Goal: Task Accomplishment & Management: Manage account settings

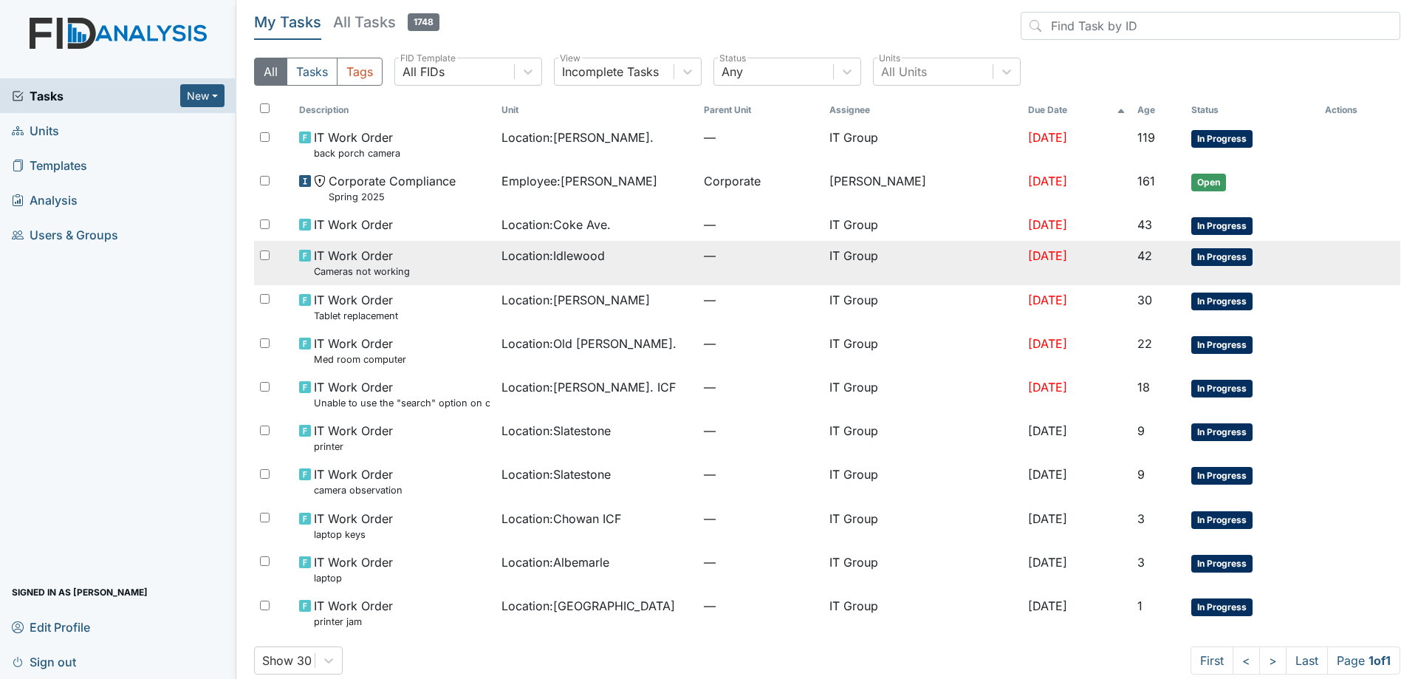
click at [683, 273] on td "Location : [GEOGRAPHIC_DATA]" at bounding box center [597, 263] width 202 height 44
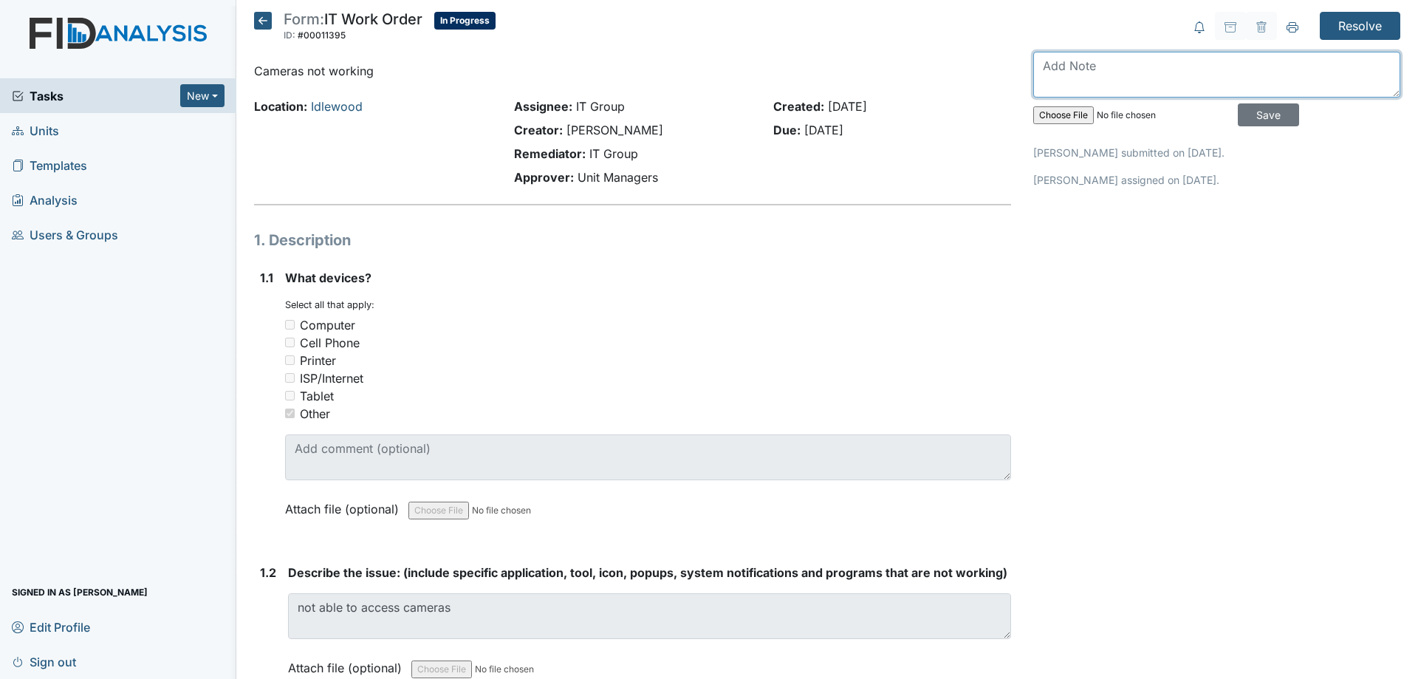
click at [1096, 84] on textarea at bounding box center [1216, 75] width 367 height 46
type textarea "A"
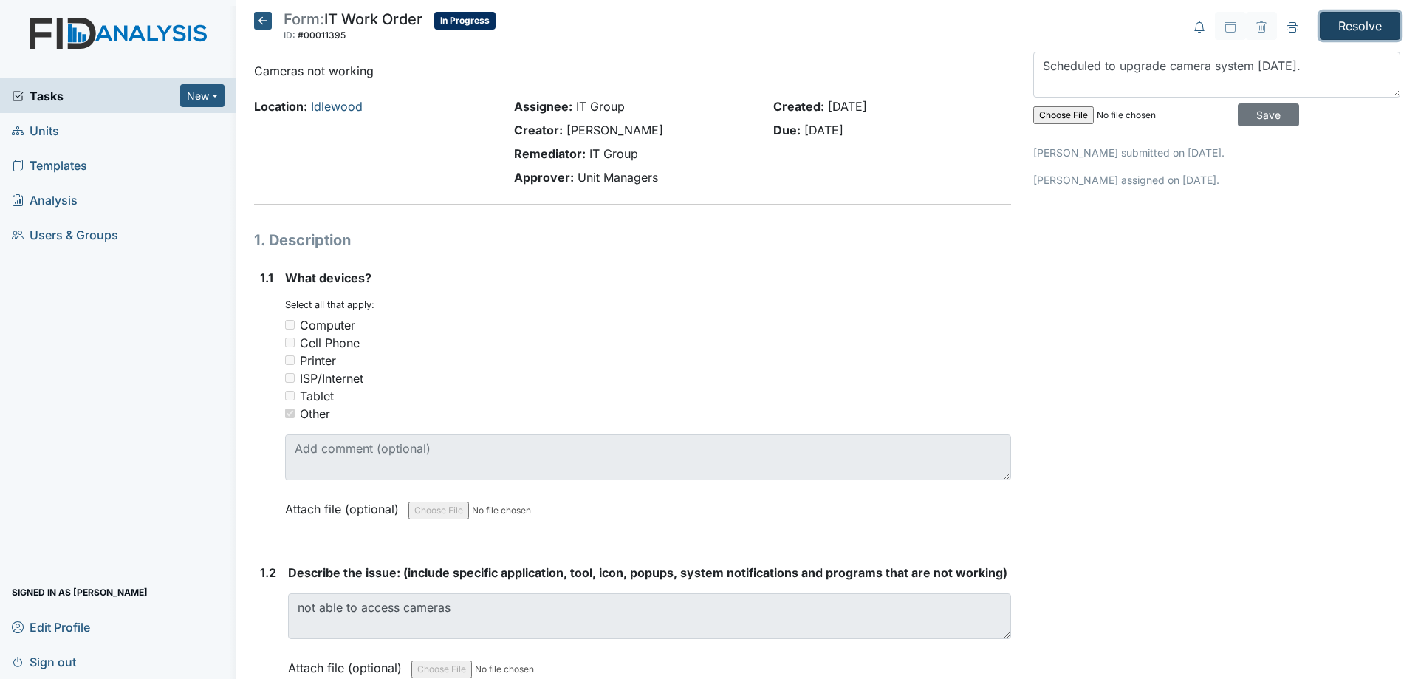
drag, startPoint x: 1337, startPoint y: 27, endPoint x: 1339, endPoint y: 58, distance: 31.1
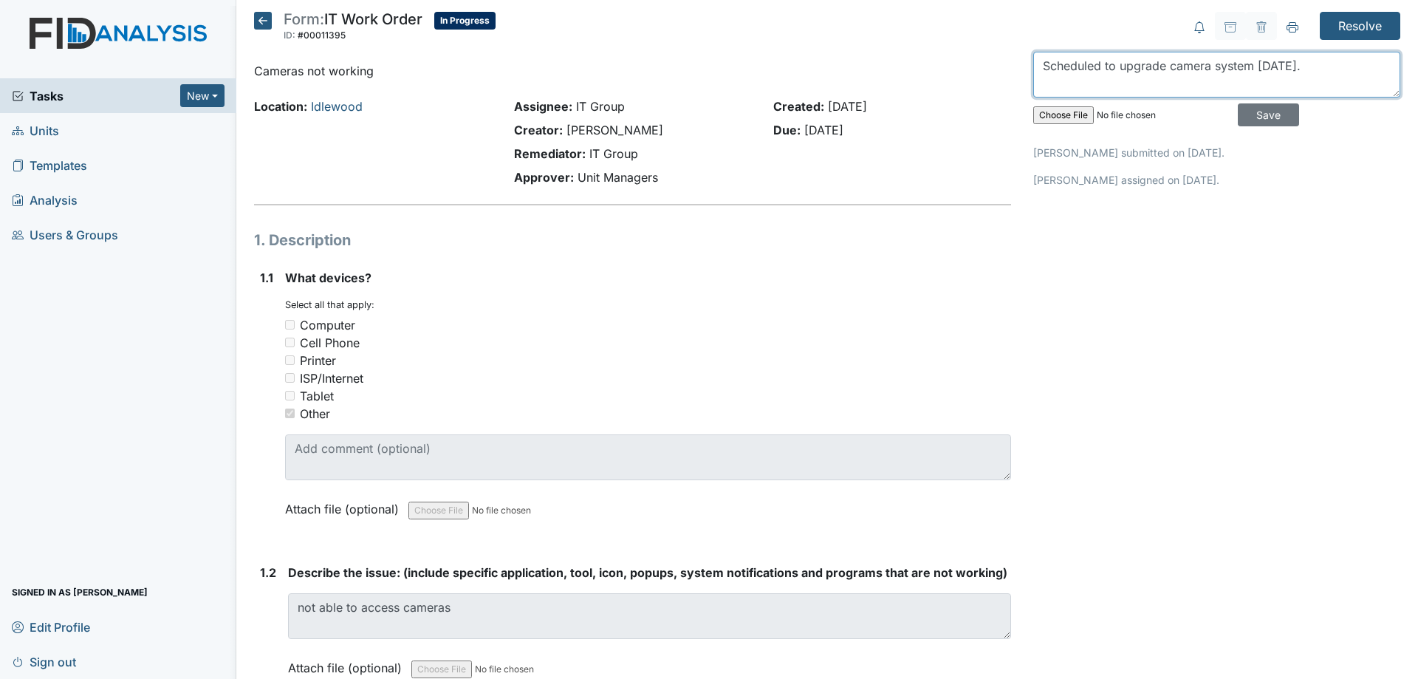
click at [1337, 61] on textarea "Scheduled to upgrade camera system Wednesday." at bounding box center [1216, 75] width 367 height 46
click at [1318, 66] on textarea "Scheduled to upgrade camera system Wednesday." at bounding box center [1216, 75] width 367 height 46
type textarea "Scheduled to upgrade camera system [DATE]."
click at [1255, 119] on input "Save" at bounding box center [1268, 114] width 61 height 23
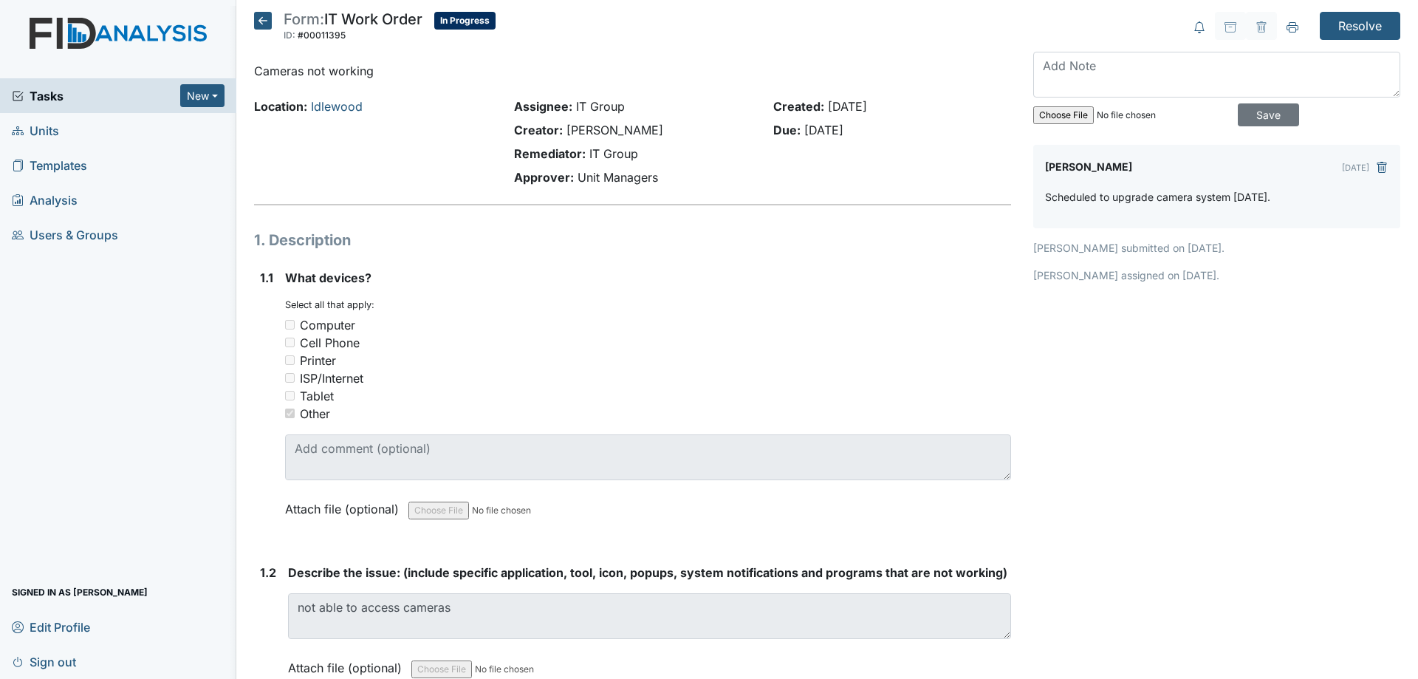
click at [265, 23] on icon at bounding box center [263, 21] width 18 height 18
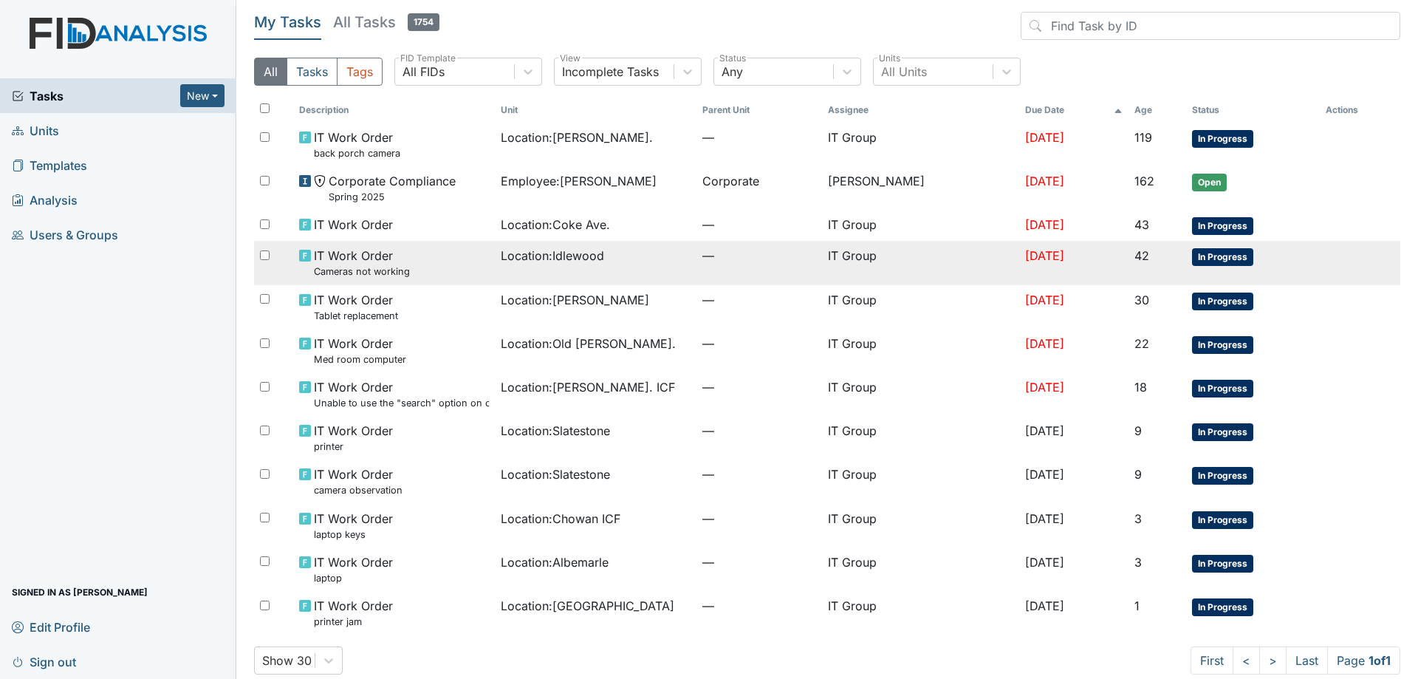
click at [602, 273] on td "Location : Idlewood" at bounding box center [596, 263] width 202 height 44
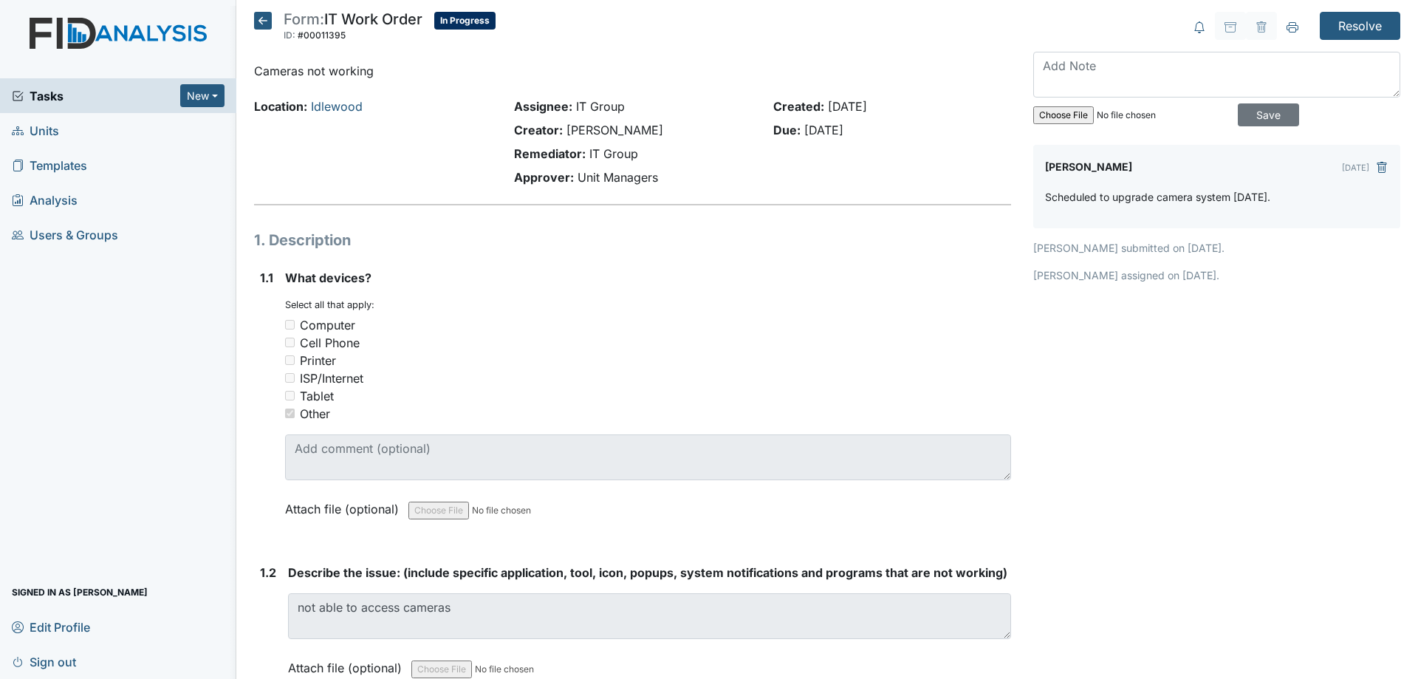
click at [263, 29] on icon at bounding box center [263, 21] width 18 height 18
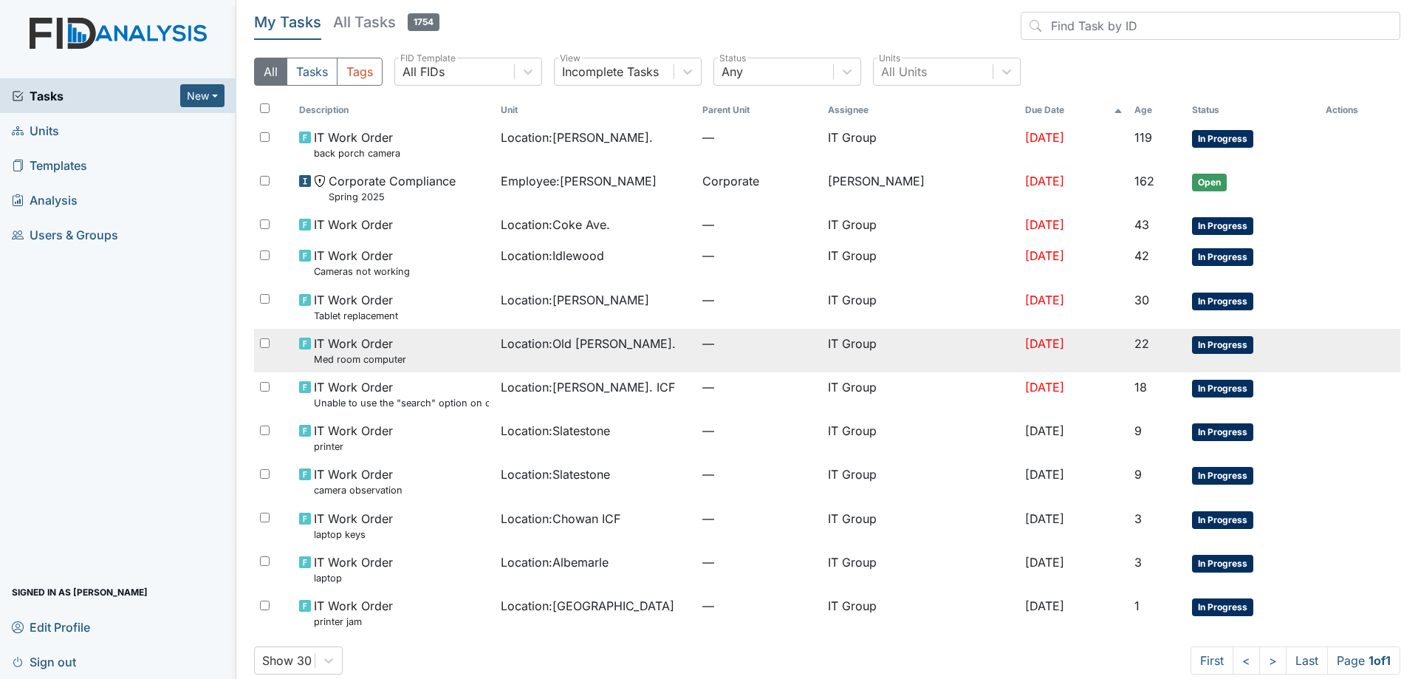
click at [650, 361] on td "Location : Old Roper Rd." at bounding box center [596, 351] width 202 height 44
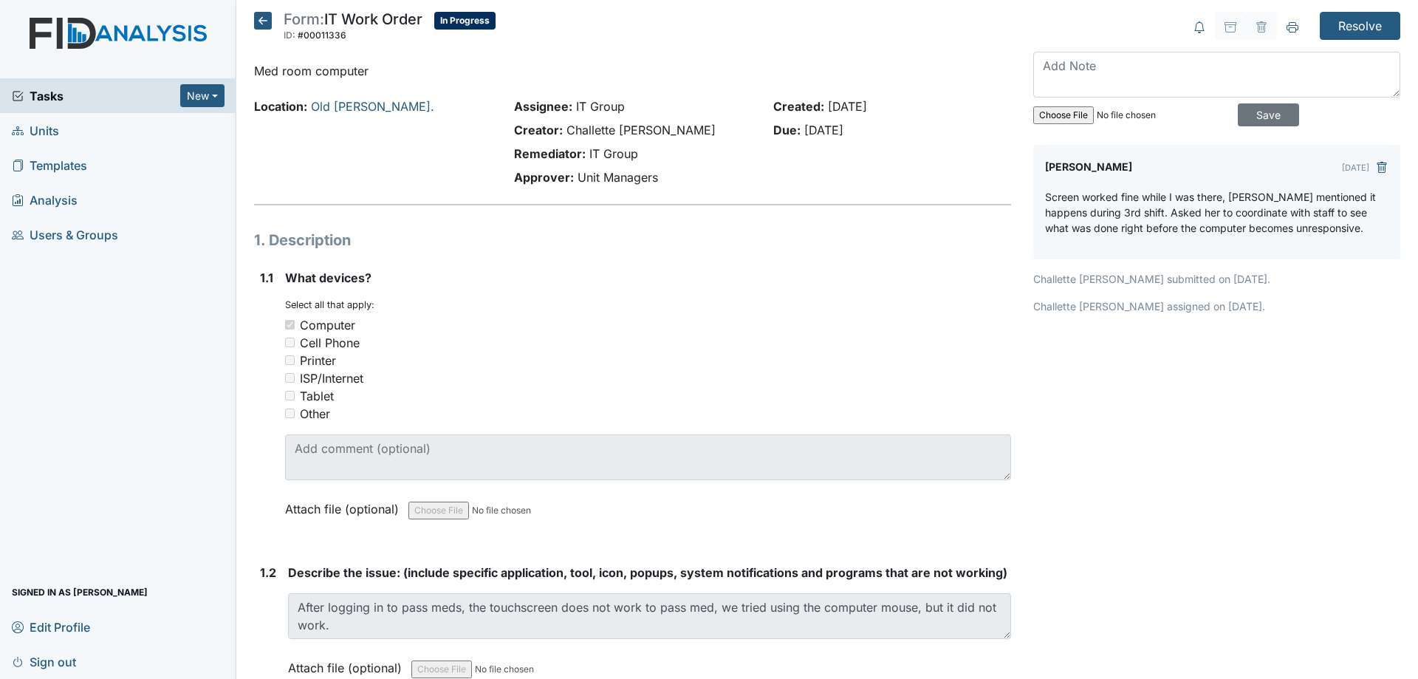
click at [265, 24] on icon at bounding box center [263, 21] width 18 height 18
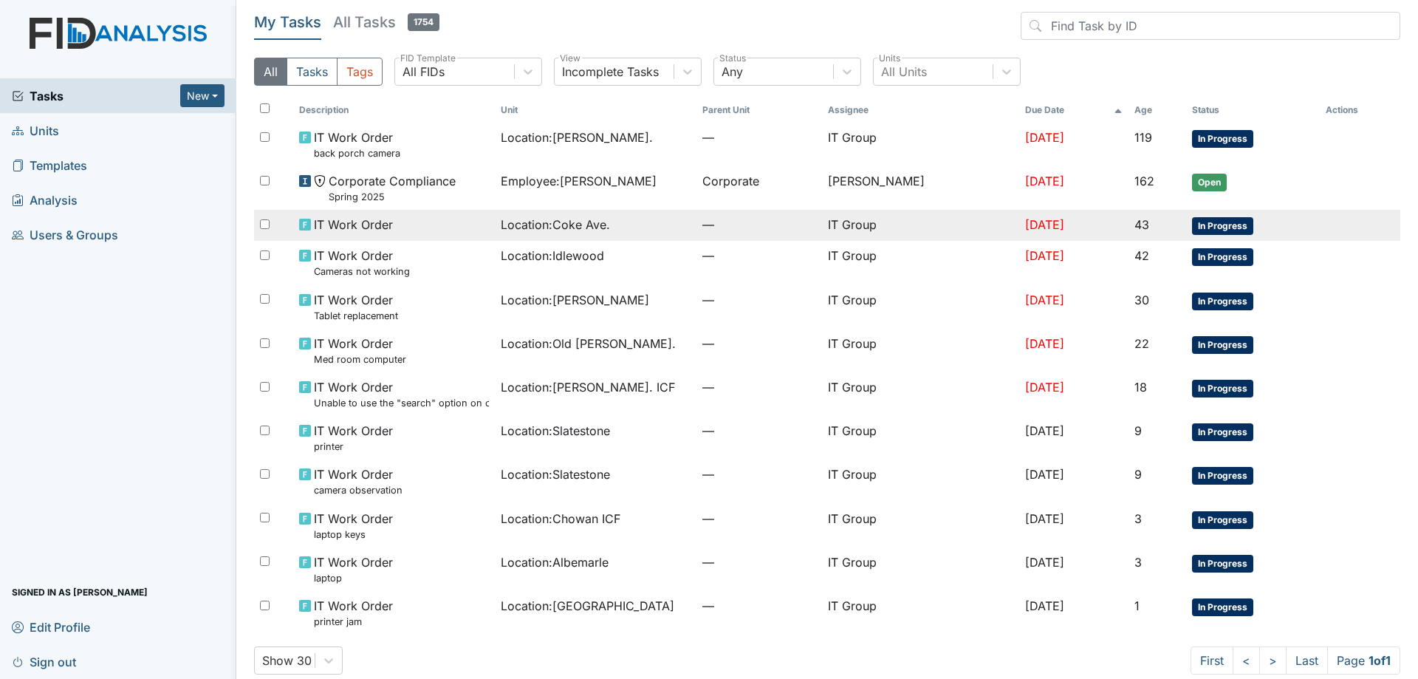
click at [624, 231] on div "Location : Coke Ave." at bounding box center [596, 225] width 190 height 18
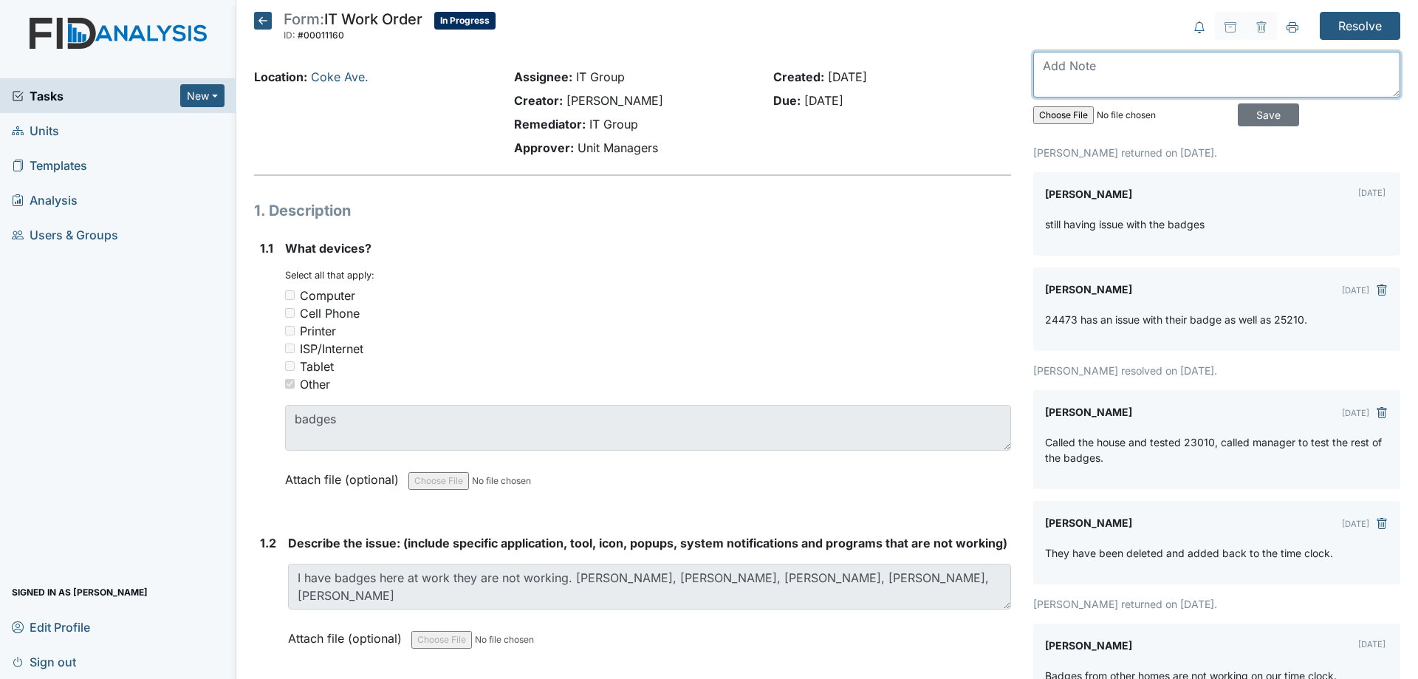
click at [1127, 81] on textarea at bounding box center [1216, 75] width 367 height 46
type textarea "Scheduled to return with a replacement time clock Monday."
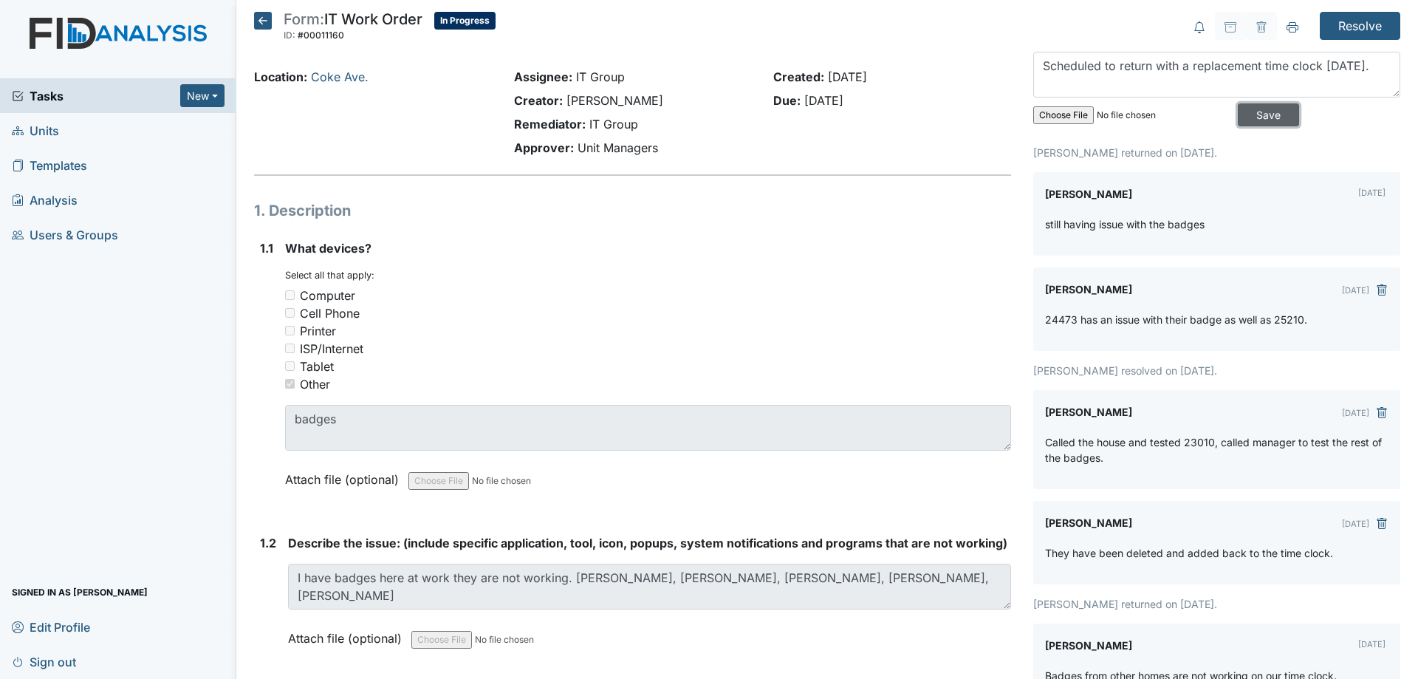
click at [1241, 112] on input "Save" at bounding box center [1268, 114] width 61 height 23
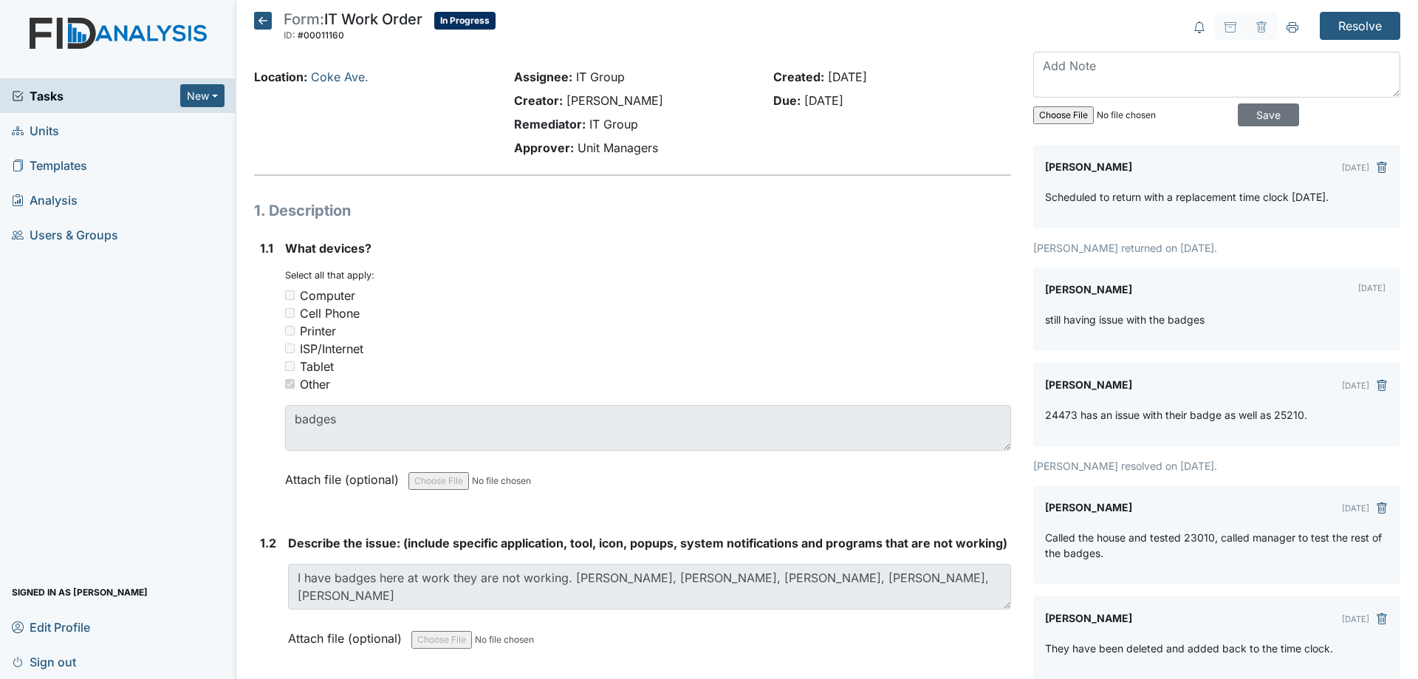
click at [270, 22] on icon at bounding box center [263, 21] width 18 height 18
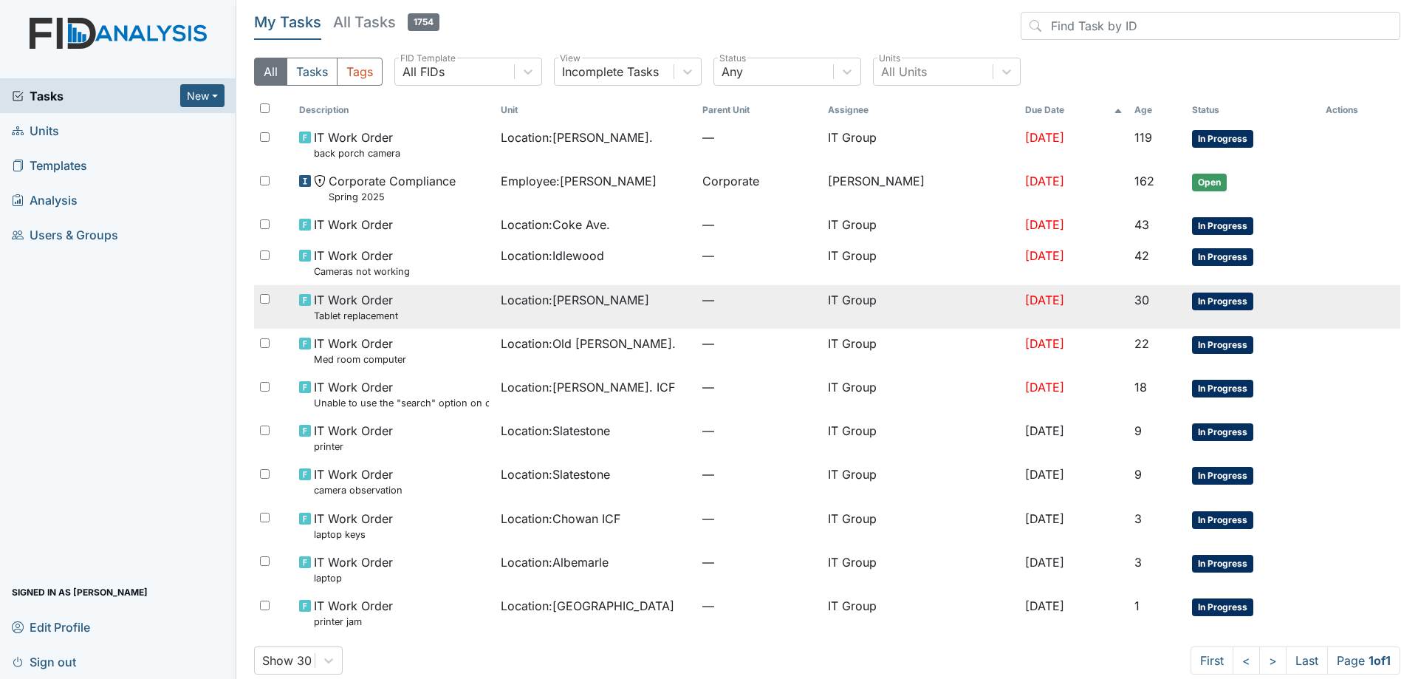
click at [647, 312] on td "Location : [PERSON_NAME]" at bounding box center [596, 307] width 202 height 44
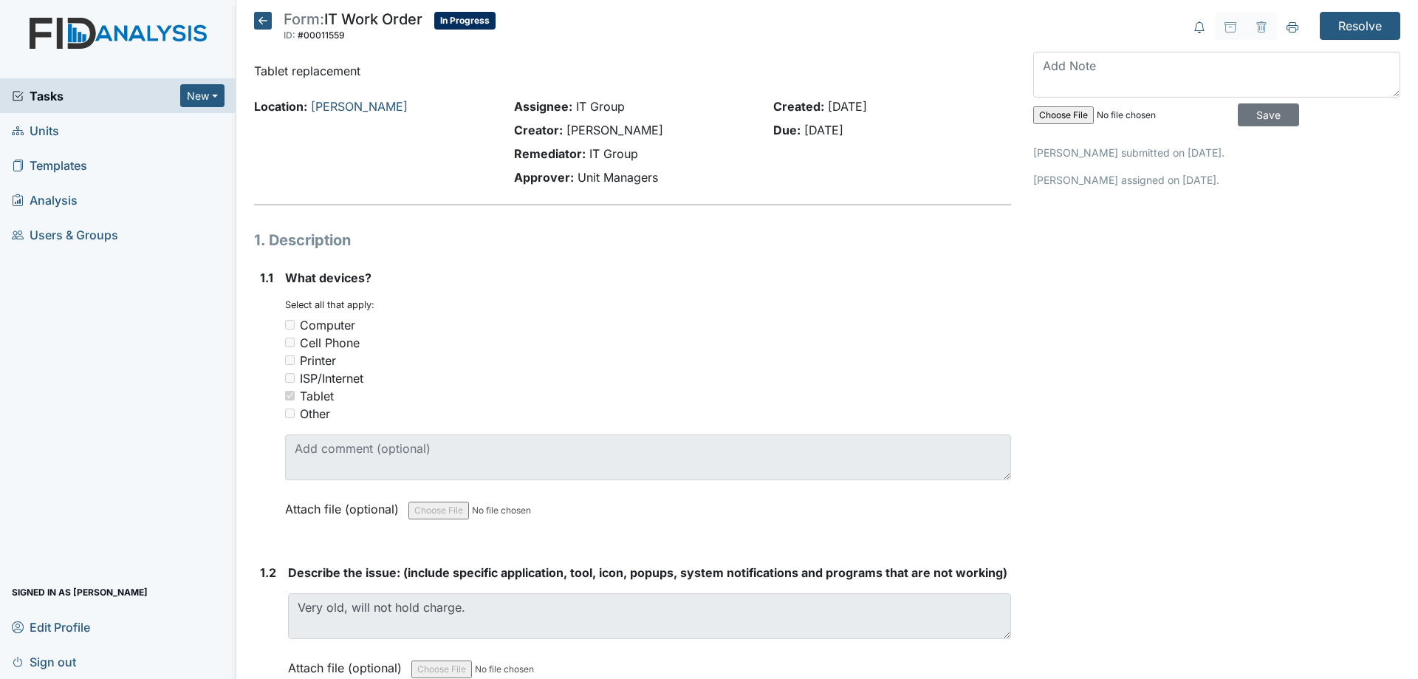
click at [263, 18] on icon at bounding box center [263, 21] width 18 height 18
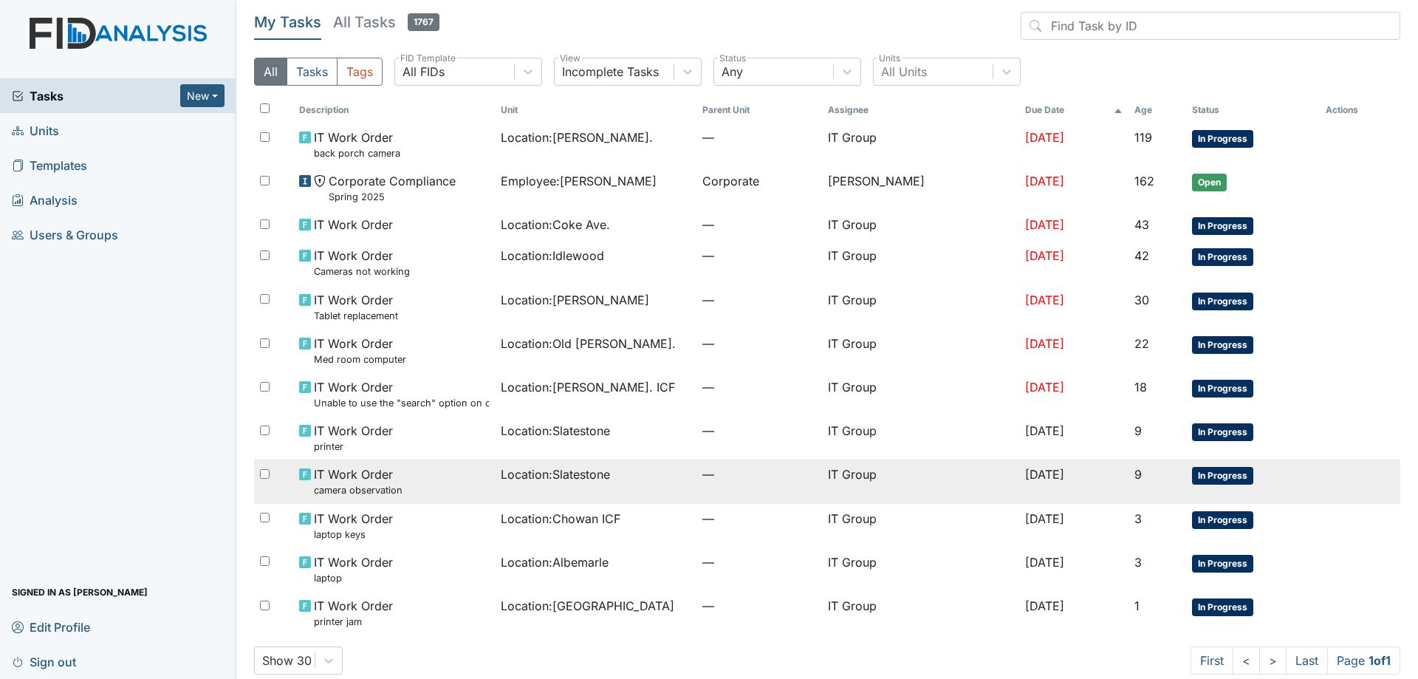
click at [550, 482] on span "Location : Slatestone" at bounding box center [555, 474] width 109 height 18
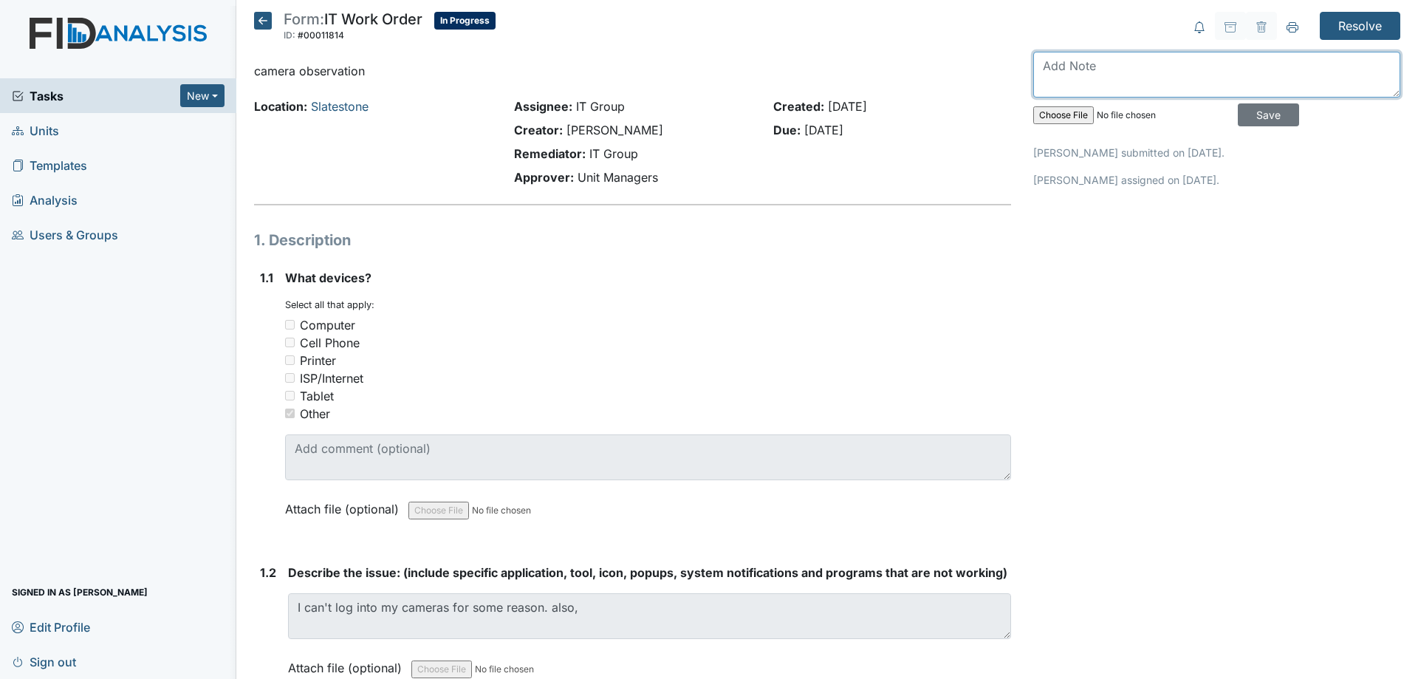
click at [1071, 77] on textarea at bounding box center [1216, 75] width 367 height 46
type textarea "c"
type textarea "Camera system is not recording. System needs to be replaced."
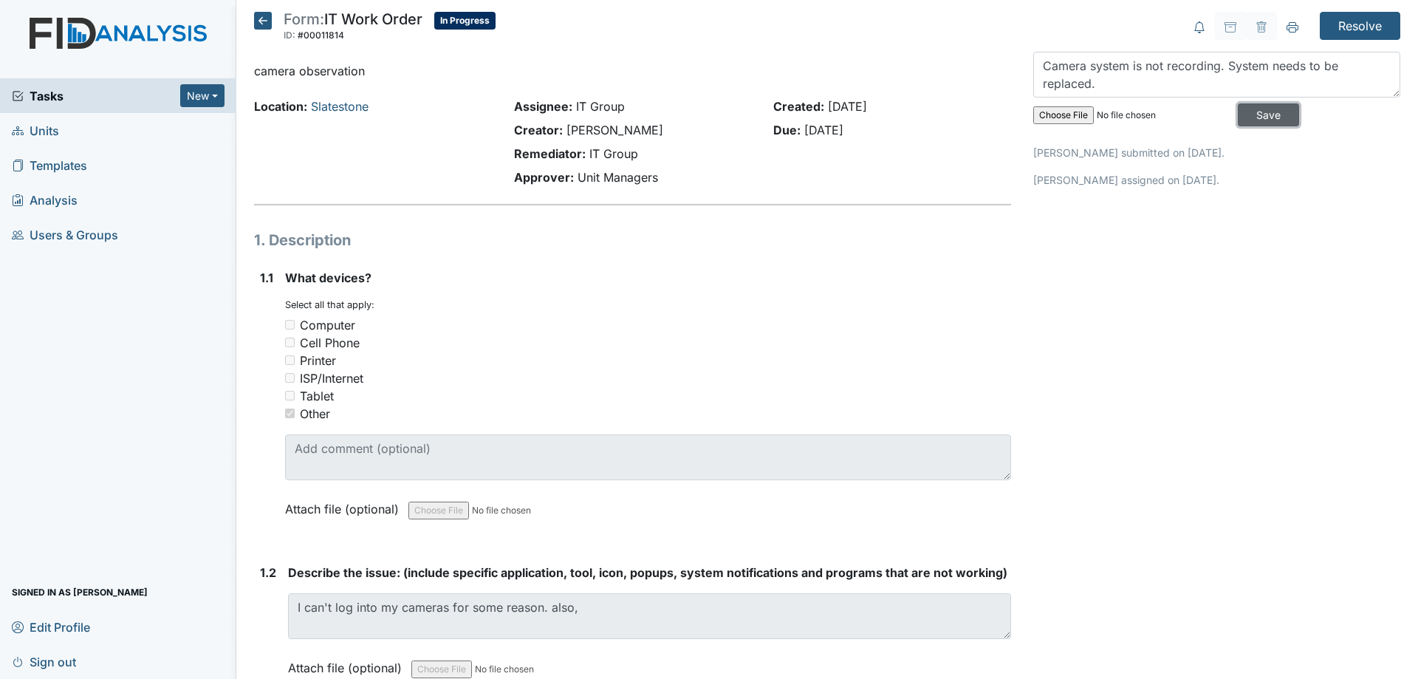
click at [1238, 122] on input "Save" at bounding box center [1268, 114] width 61 height 23
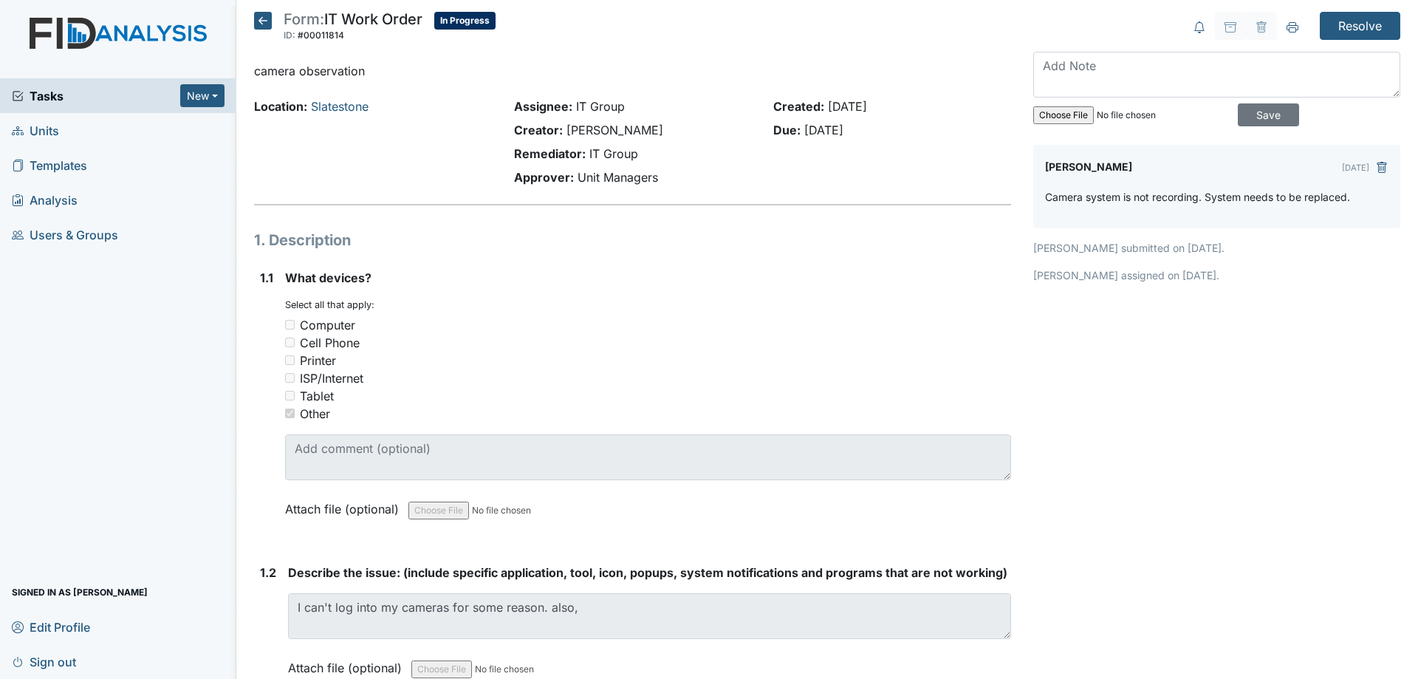
click at [261, 16] on icon at bounding box center [263, 21] width 18 height 18
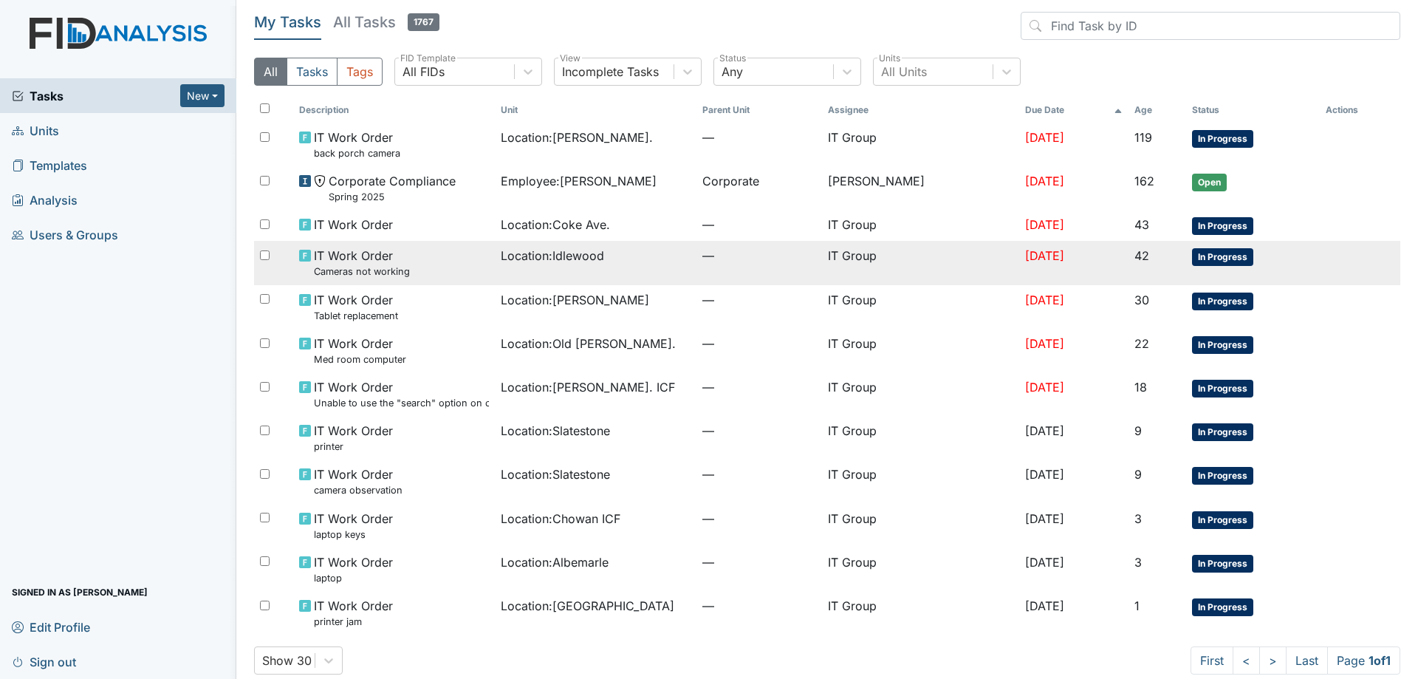
click at [643, 267] on td "Location : Idlewood" at bounding box center [596, 263] width 202 height 44
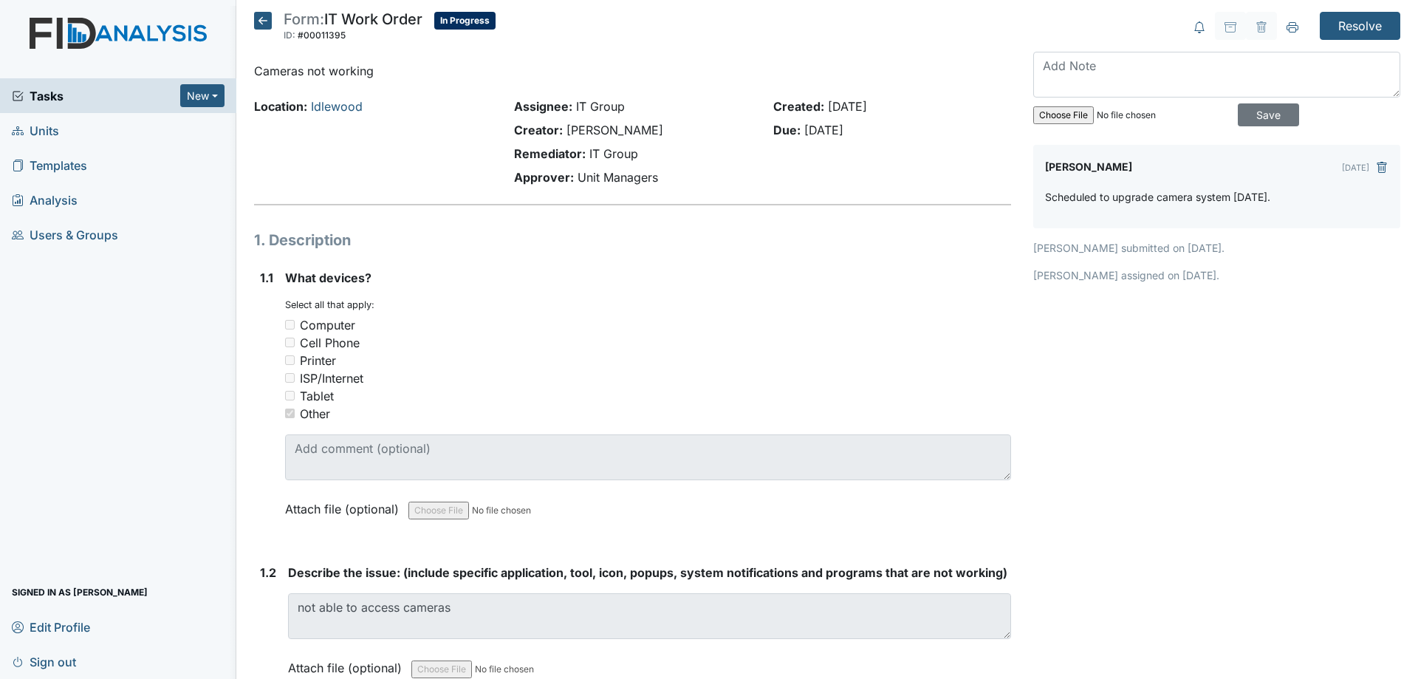
click at [256, 18] on icon at bounding box center [263, 21] width 18 height 18
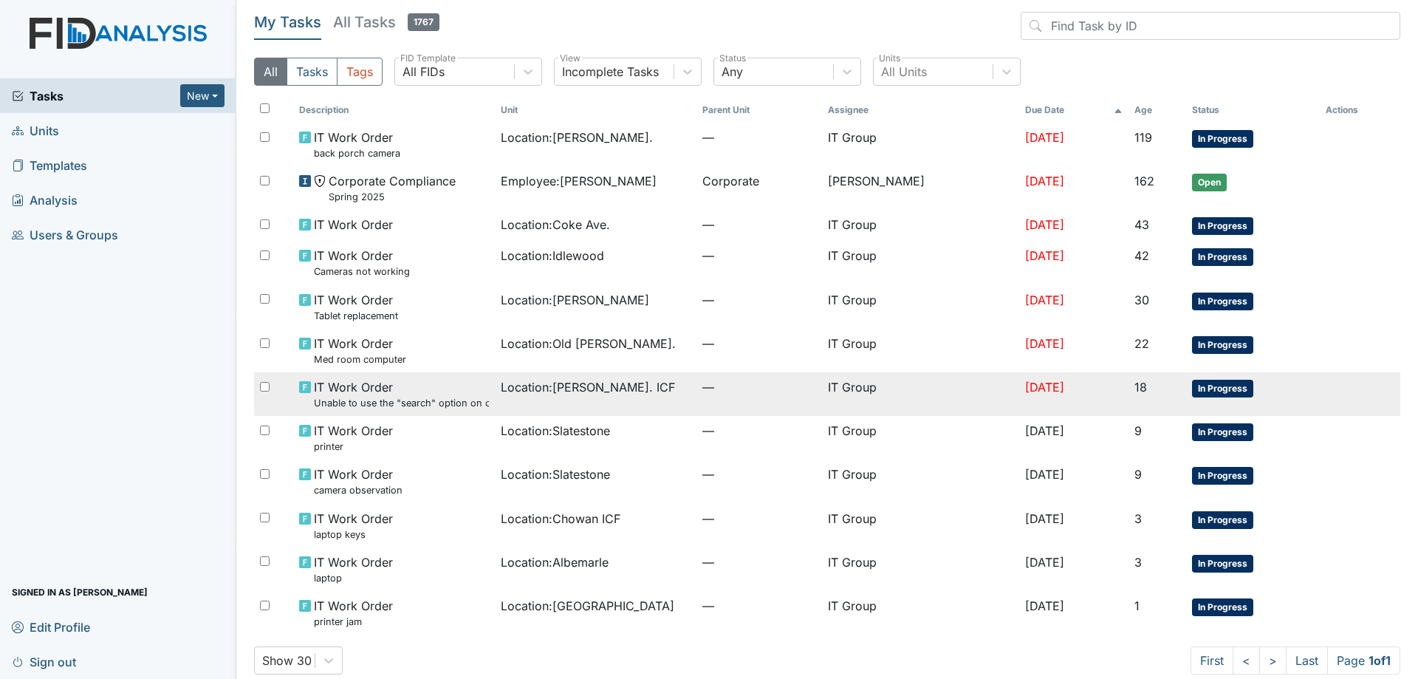
click at [467, 407] on small "Unable to use the "search" option on cameras." at bounding box center [401, 403] width 175 height 14
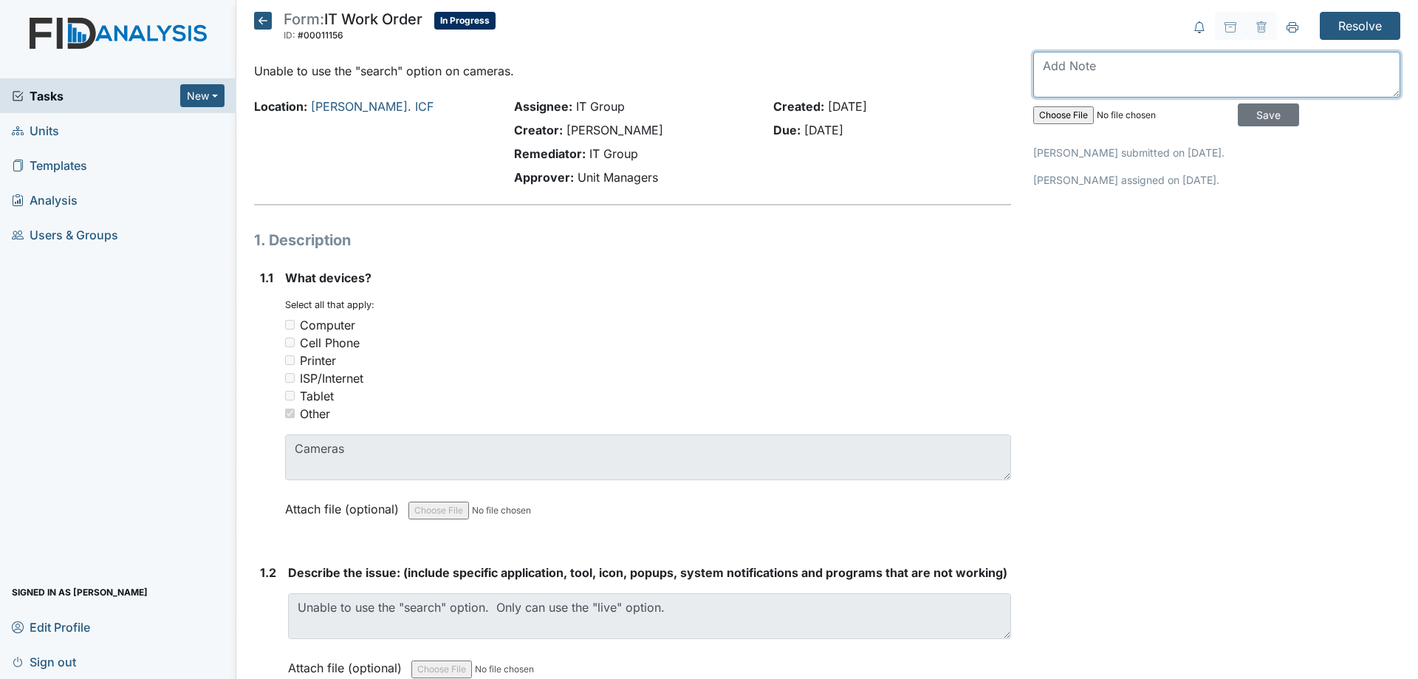
click at [1120, 80] on textarea at bounding box center [1216, 75] width 367 height 46
type textarea "Hard Drives are failing to initialize. System needs to be replaced."
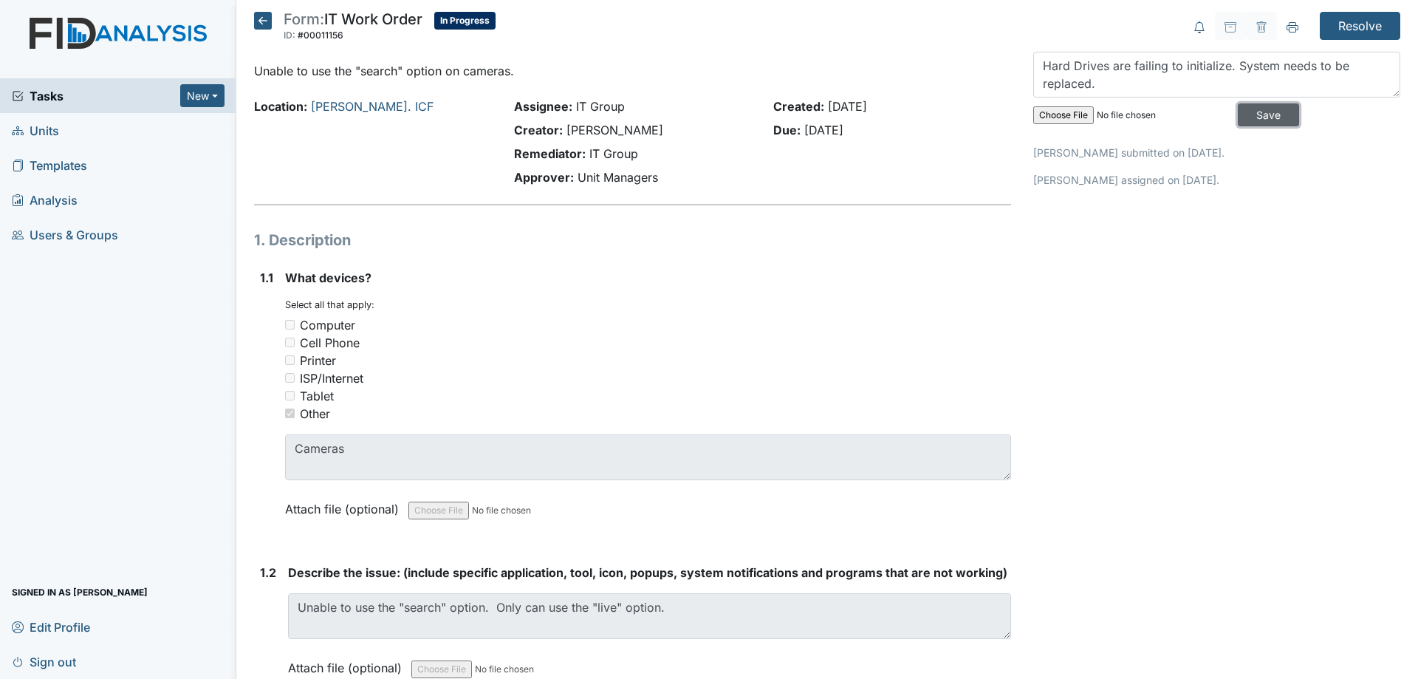
click at [1238, 112] on input "Save" at bounding box center [1268, 114] width 61 height 23
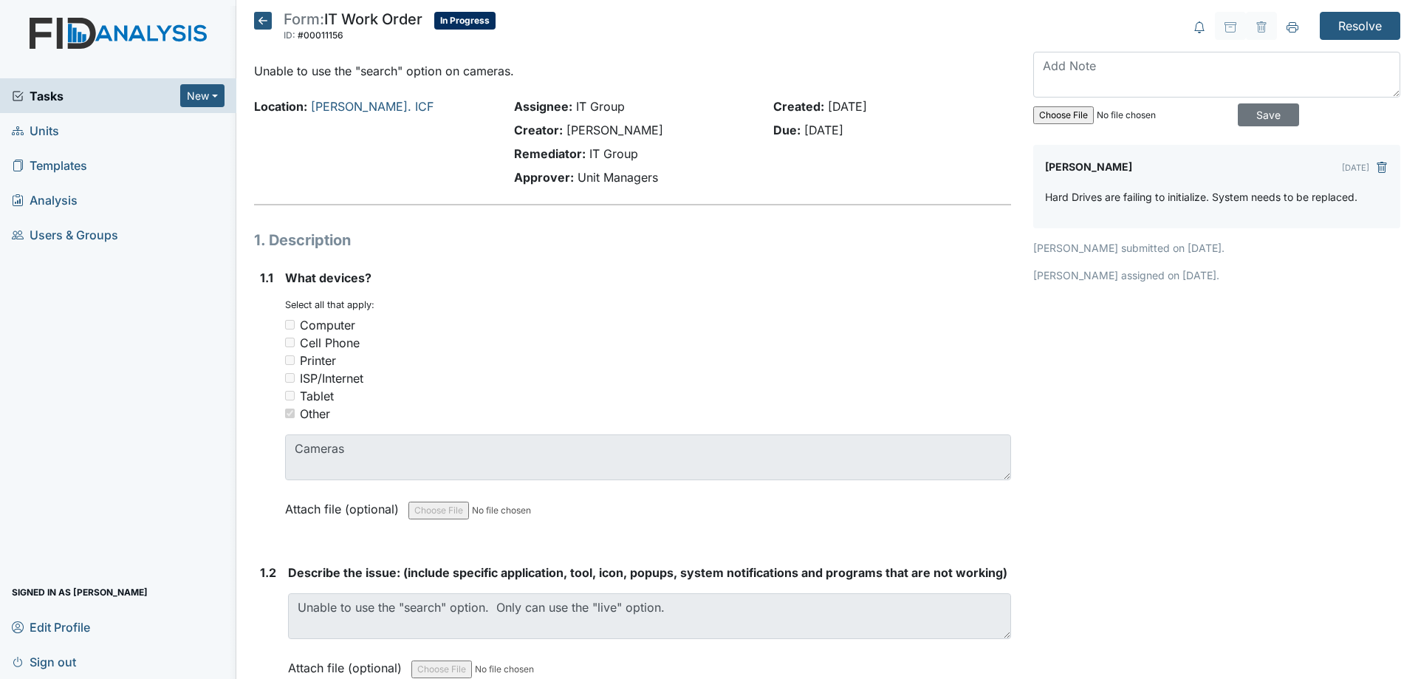
click at [261, 15] on icon at bounding box center [263, 21] width 18 height 18
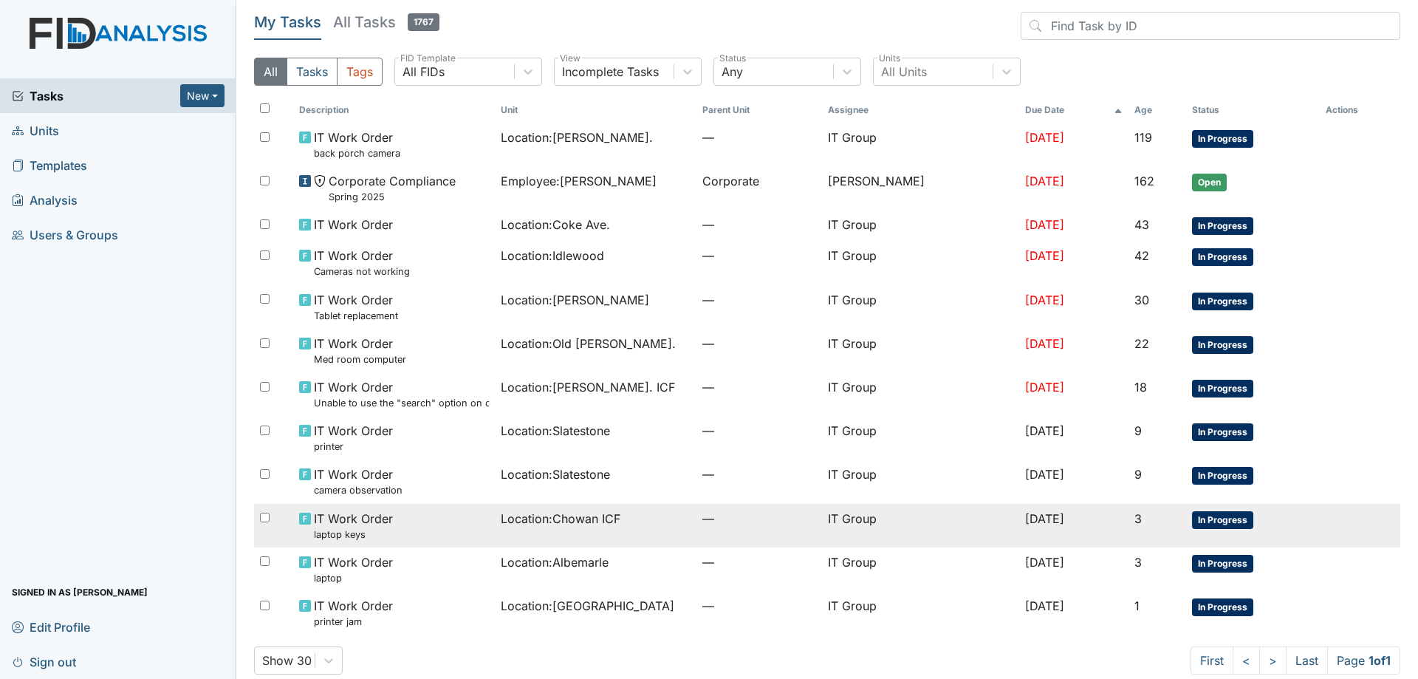
click at [666, 530] on td "Location : Chowan ICF" at bounding box center [596, 526] width 202 height 44
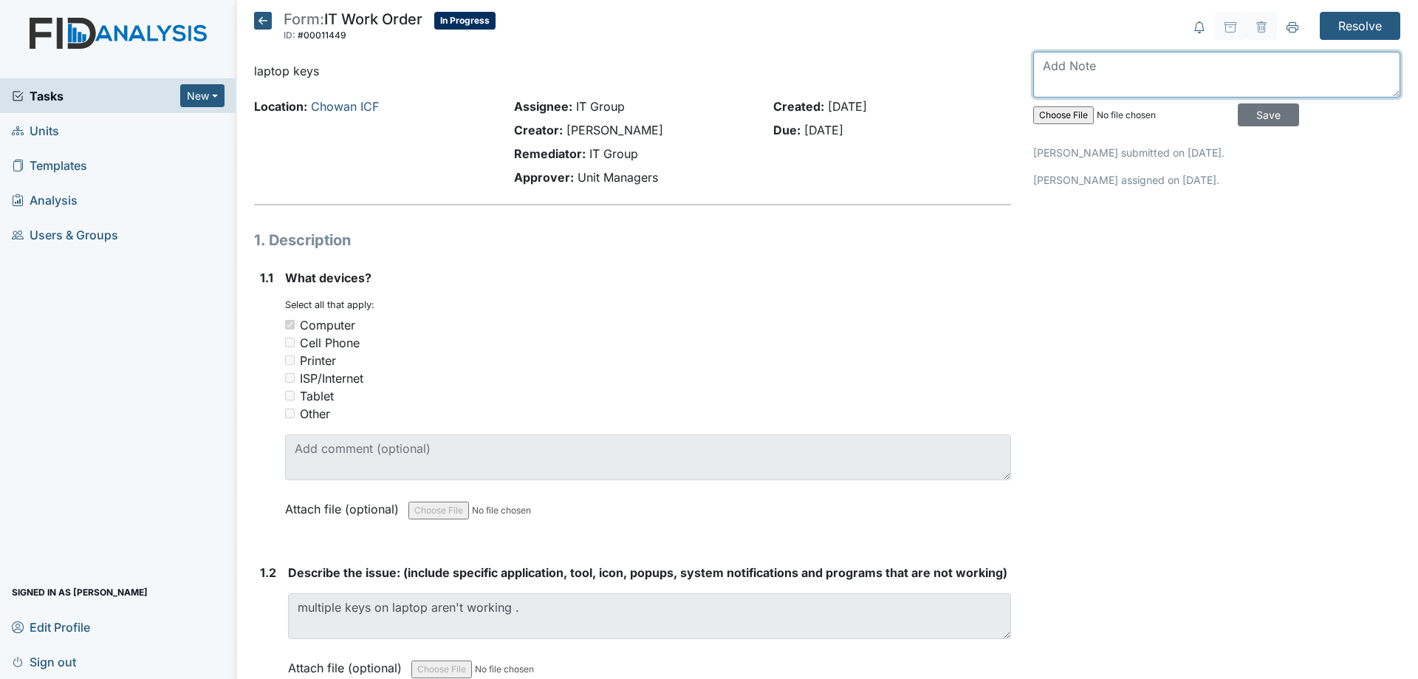
click at [1118, 88] on textarea at bounding box center [1216, 75] width 367 height 46
type textarea "L"
click at [269, 24] on icon at bounding box center [263, 21] width 18 height 18
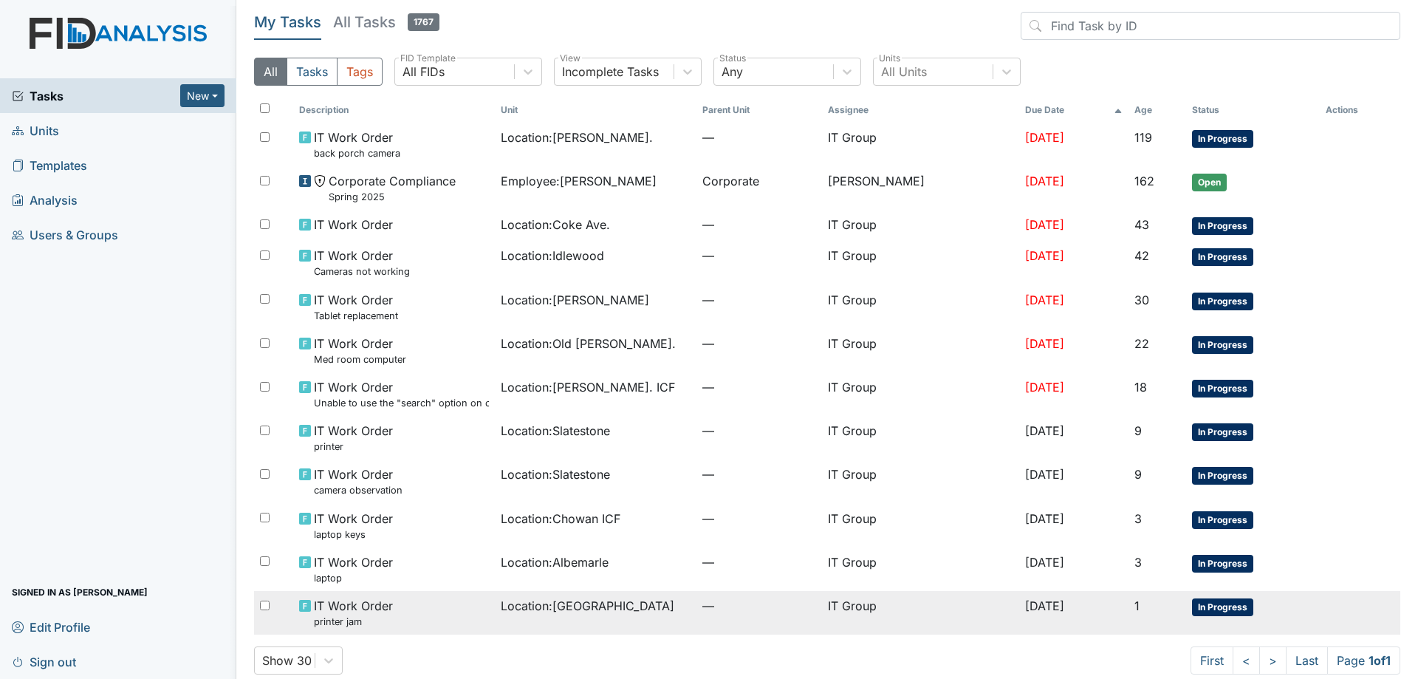
click at [661, 606] on div "Location : [GEOGRAPHIC_DATA]" at bounding box center [596, 606] width 190 height 18
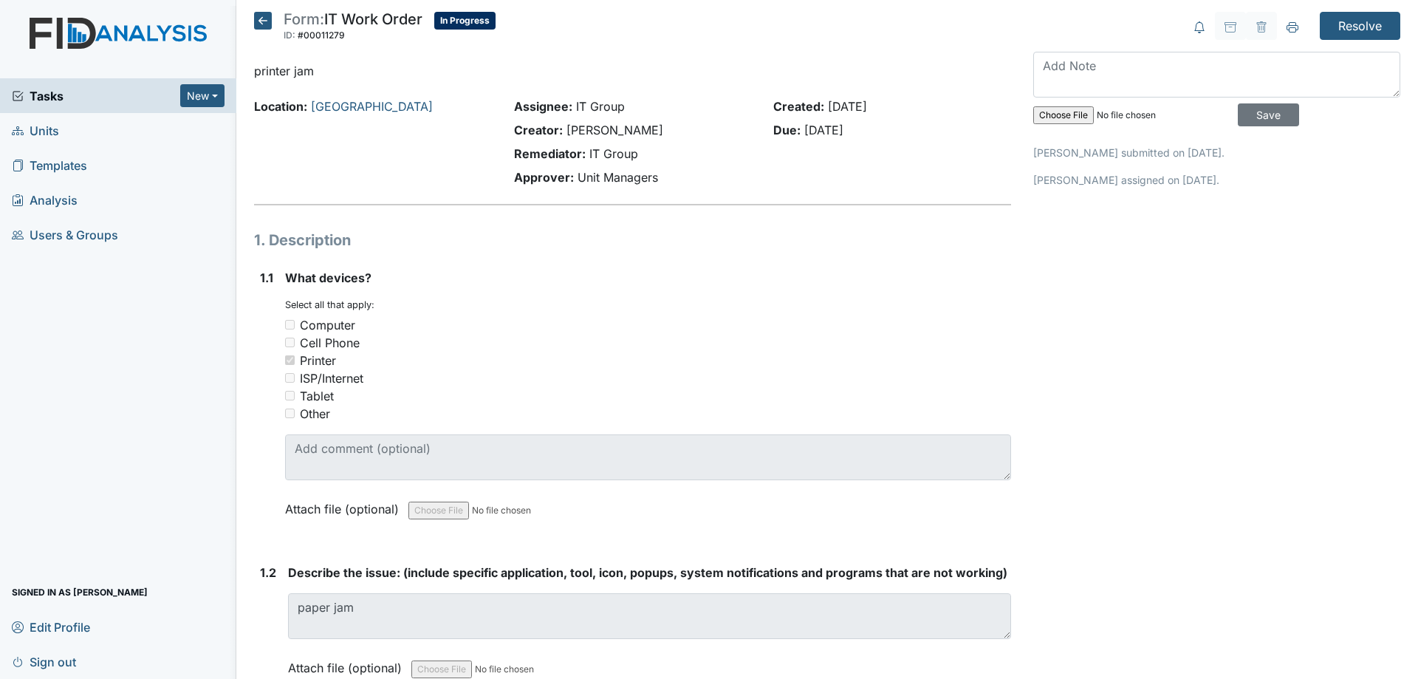
click at [258, 18] on icon at bounding box center [263, 21] width 18 height 18
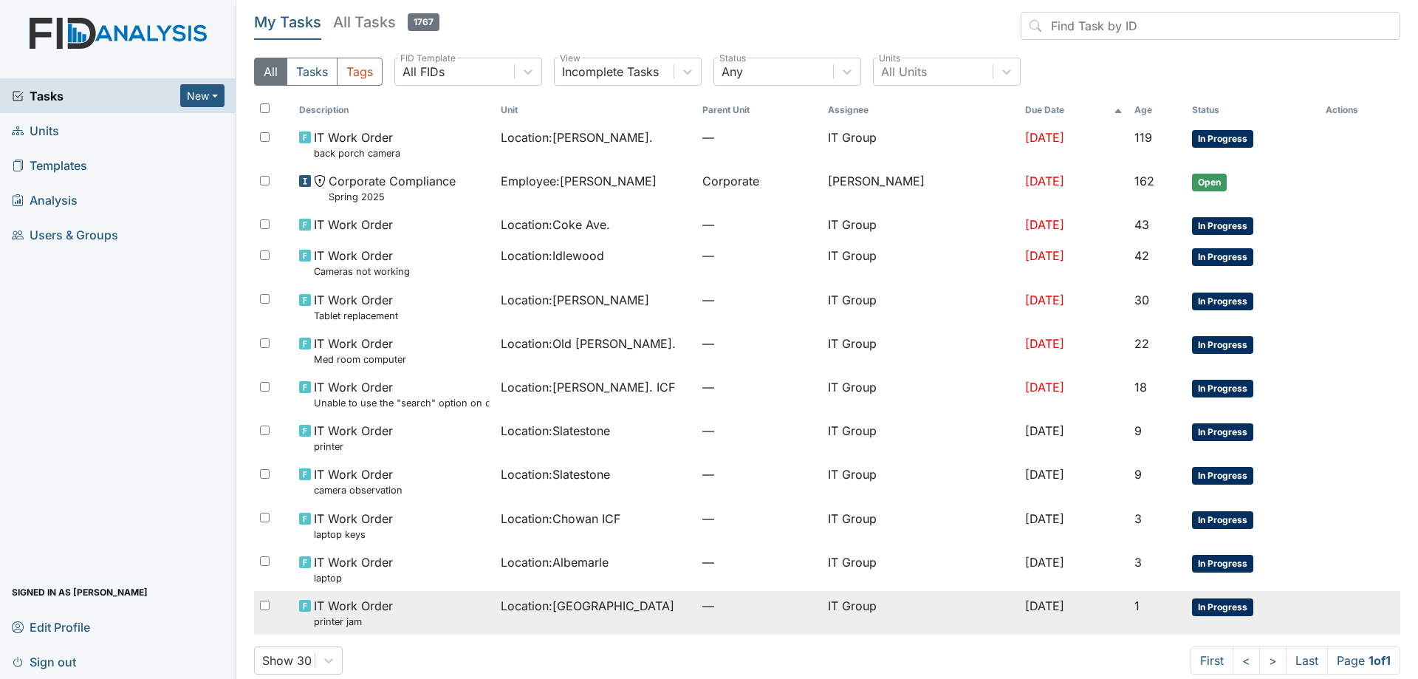
click at [784, 615] on td "—" at bounding box center [759, 613] width 125 height 44
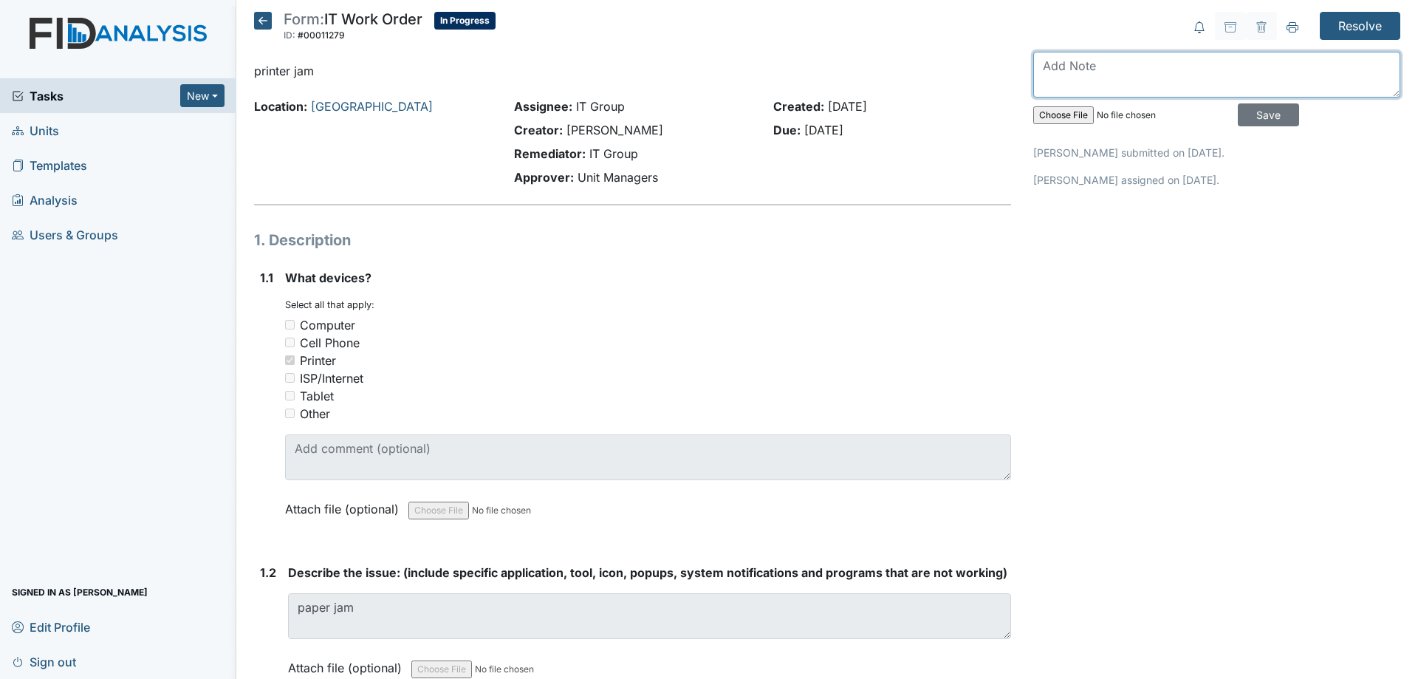
click at [1087, 78] on textarea at bounding box center [1216, 75] width 367 height 46
type textarea "R"
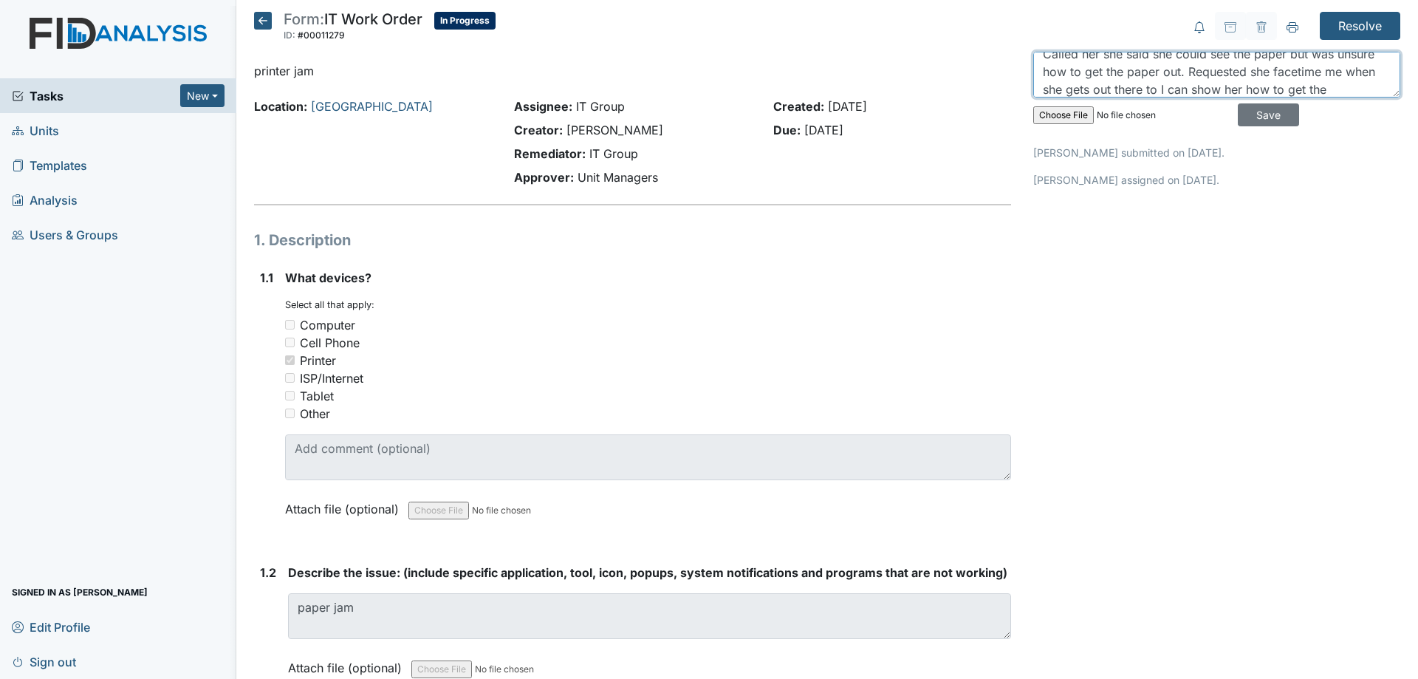
scroll to position [30, 0]
type textarea "Called her she said she could see the paper but was unsure how to get the paper…"
click at [1245, 126] on input "Save" at bounding box center [1268, 114] width 61 height 23
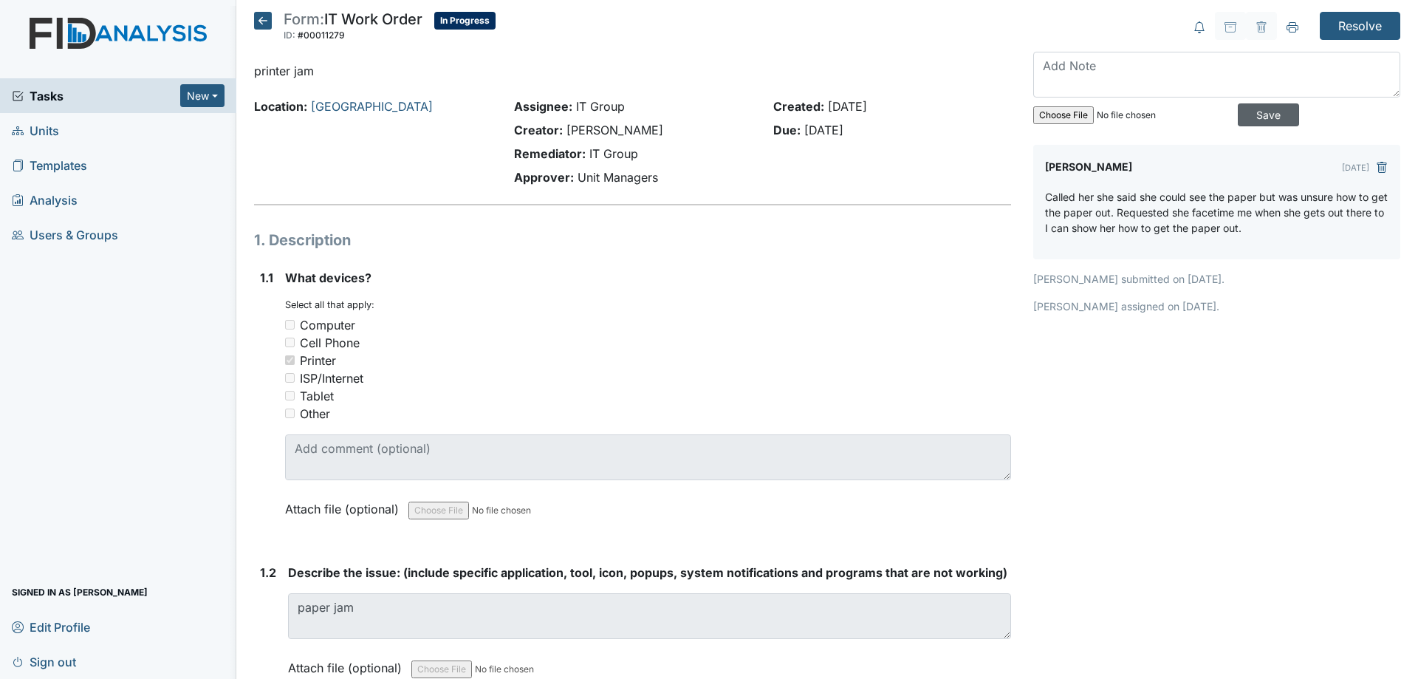
scroll to position [0, 0]
click at [269, 20] on icon at bounding box center [263, 21] width 18 height 18
